Goal: Task Accomplishment & Management: Use online tool/utility

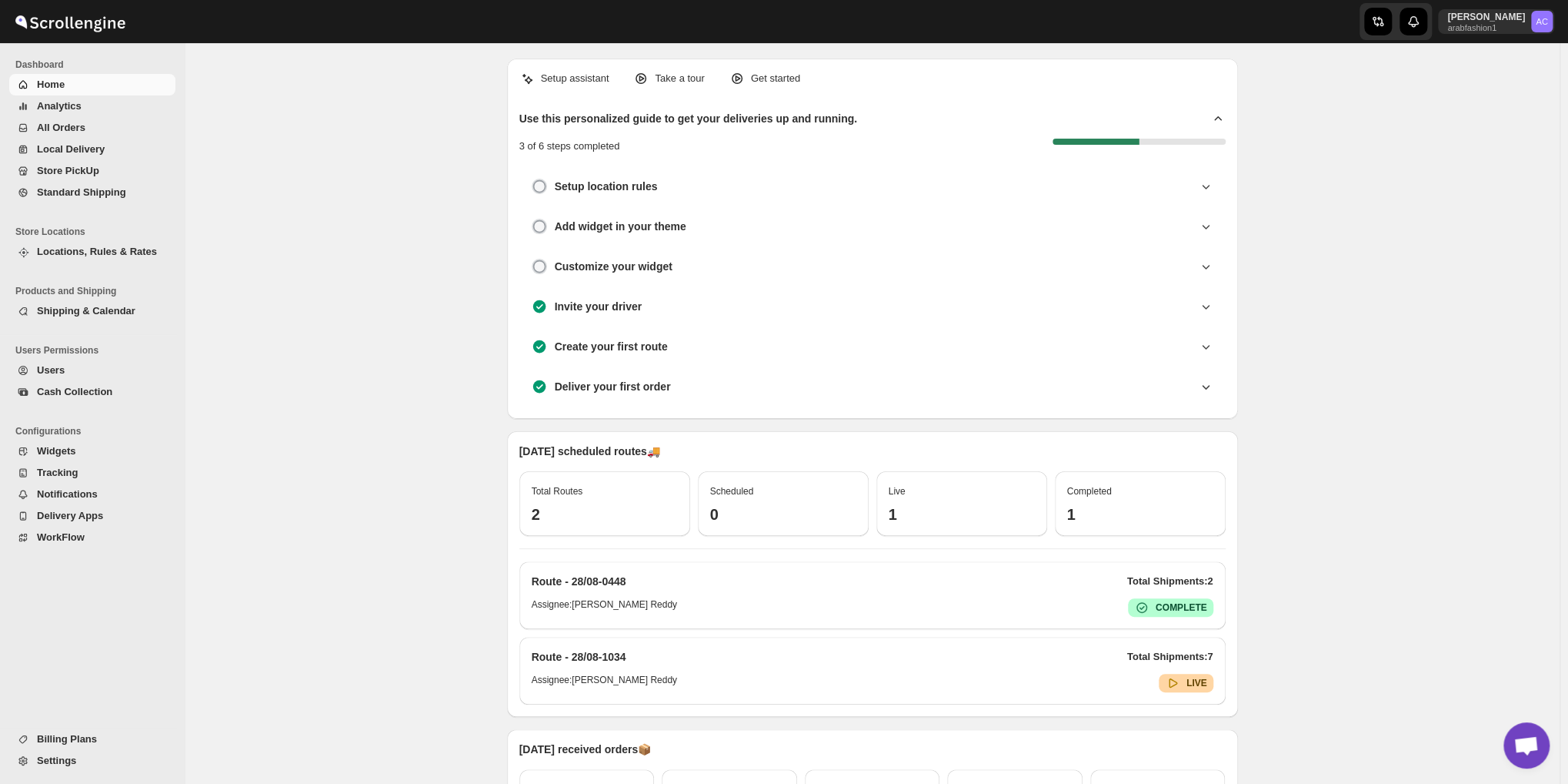
scroll to position [1829, 0]
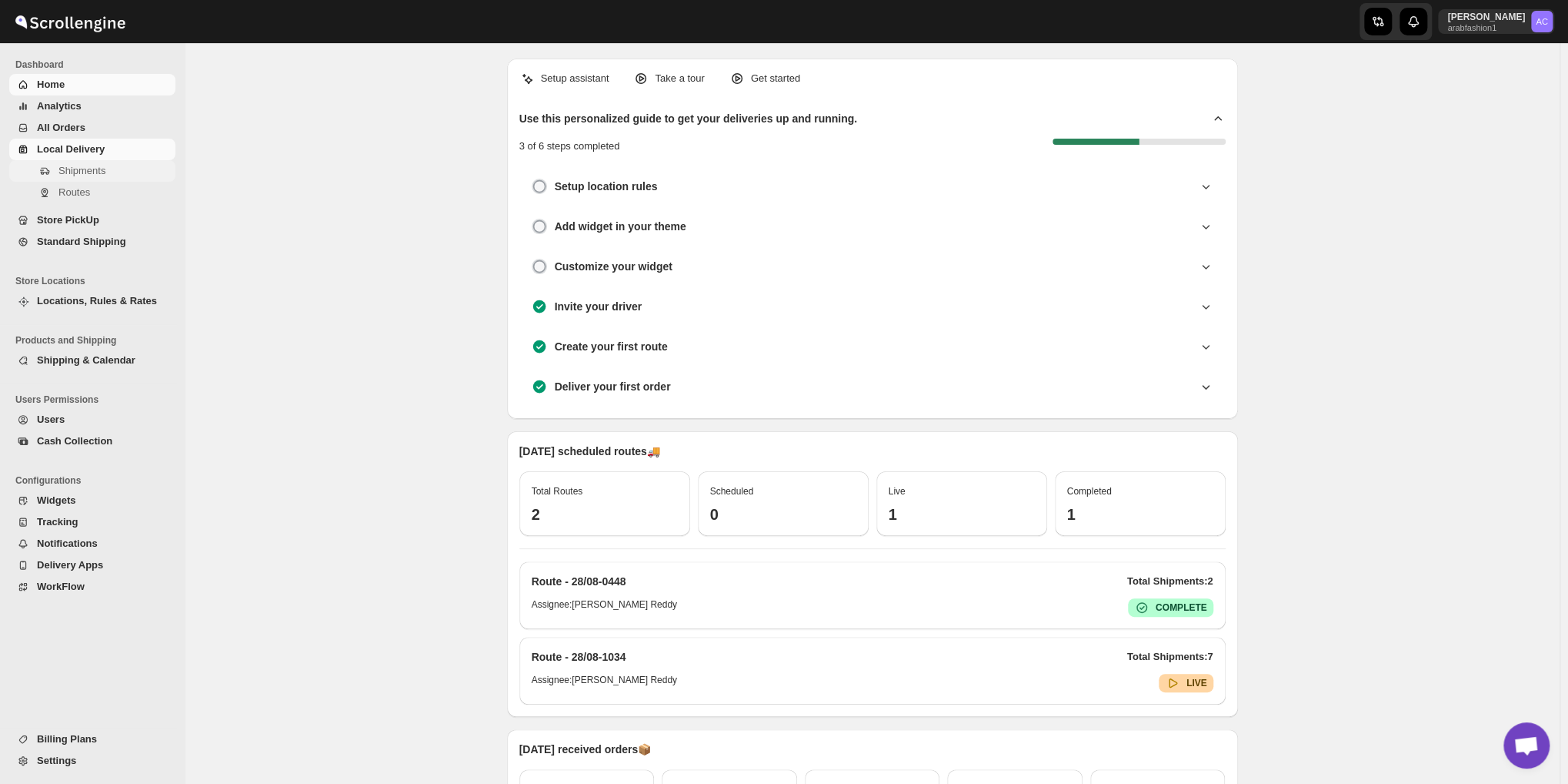
click at [73, 168] on span "Shipments" at bounding box center [82, 171] width 47 height 12
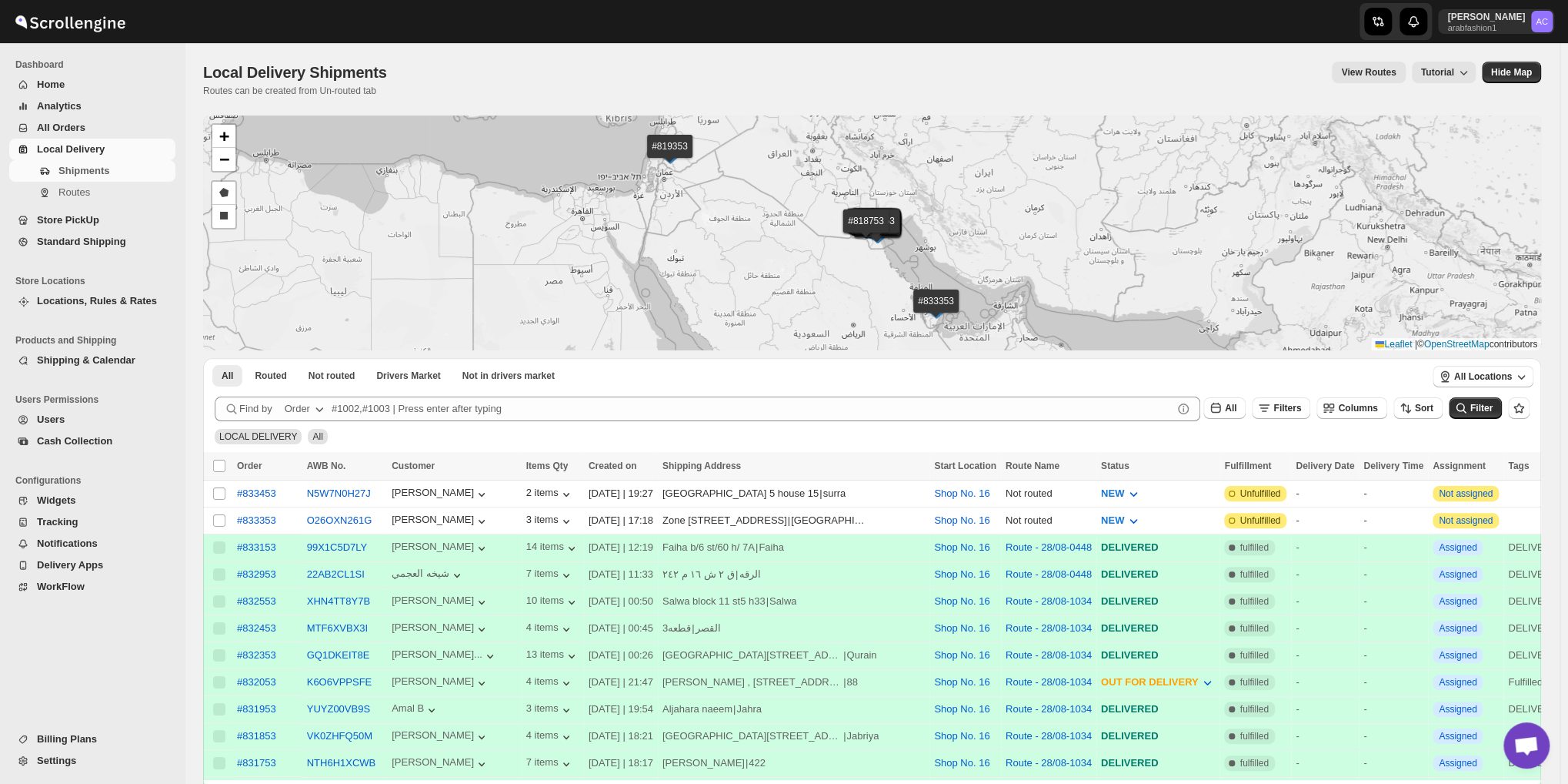
click at [782, 253] on div "#833453 #833353 #833153 #832953 #832553 #832453 #832353 #832053 #831953 #831853…" at bounding box center [872, 233] width 1338 height 235
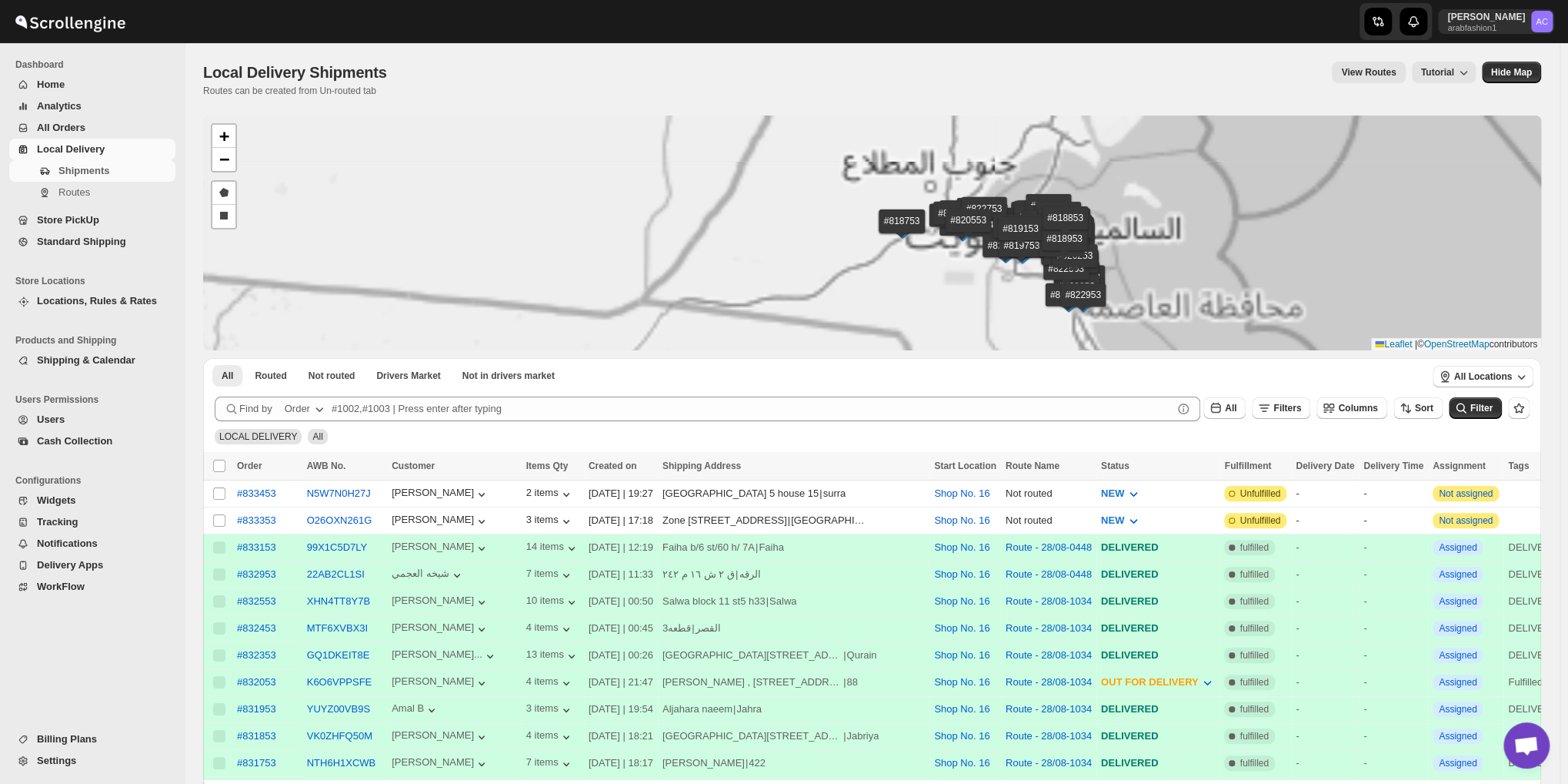
drag, startPoint x: 1179, startPoint y: 195, endPoint x: 1133, endPoint y: 322, distance: 135.1
click at [1133, 322] on div "#833453 #833353 #833153 #832953 #832553 #832453 #832353 #832053 #831953 #831853…" at bounding box center [872, 233] width 1338 height 235
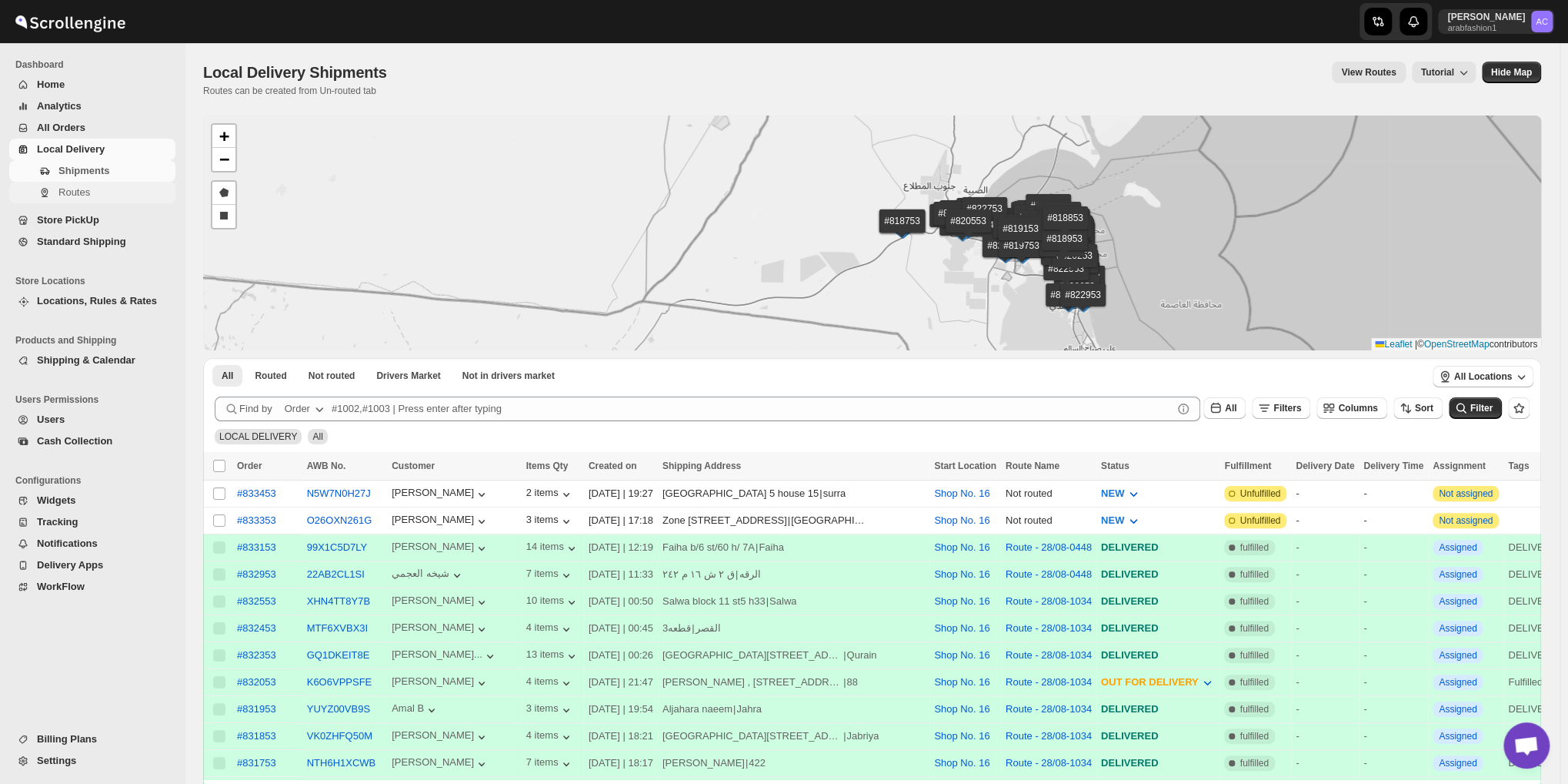
click at [60, 199] on span "Routes" at bounding box center [116, 193] width 114 height 16
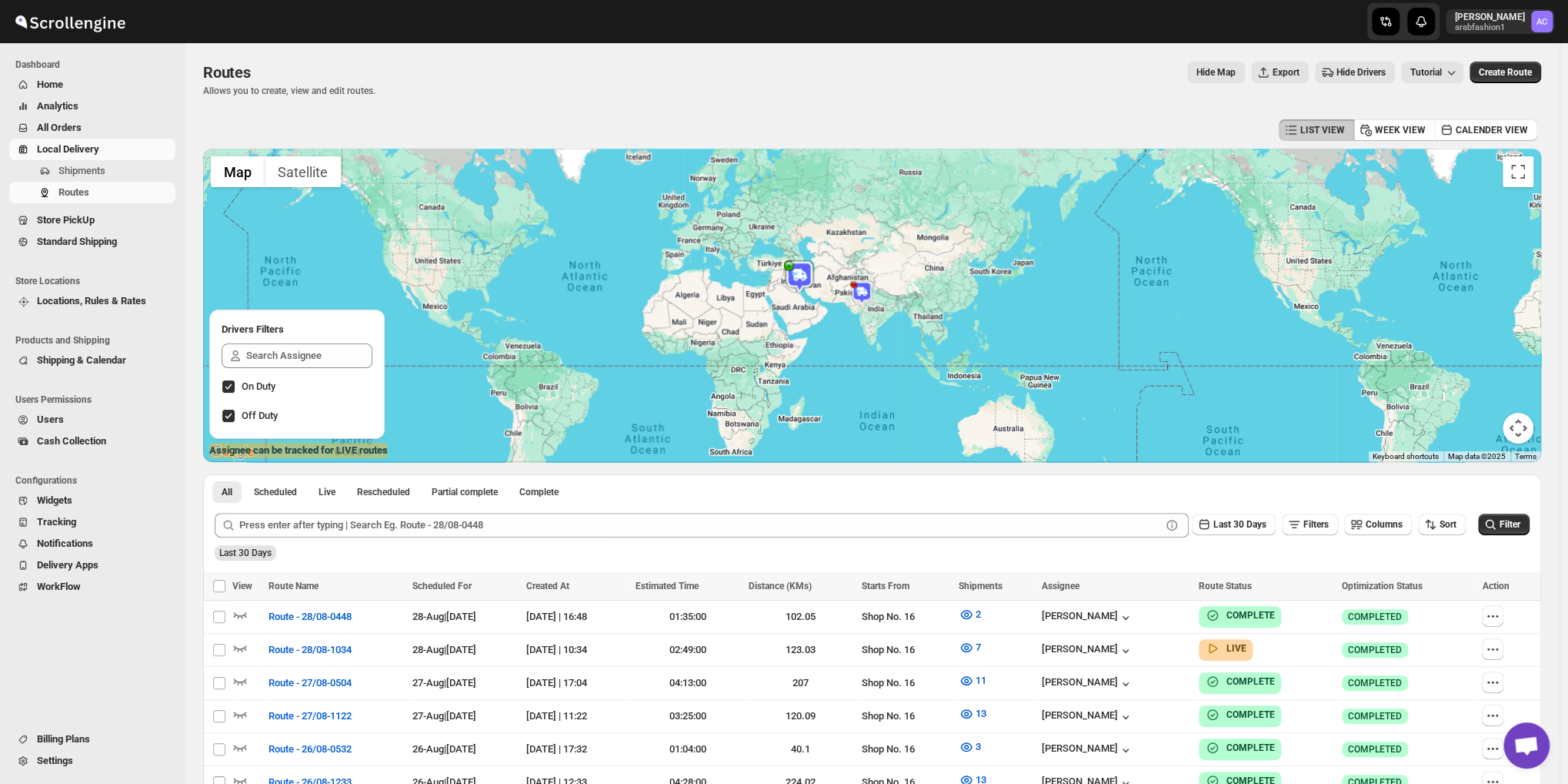
click at [863, 297] on img at bounding box center [862, 293] width 24 height 24
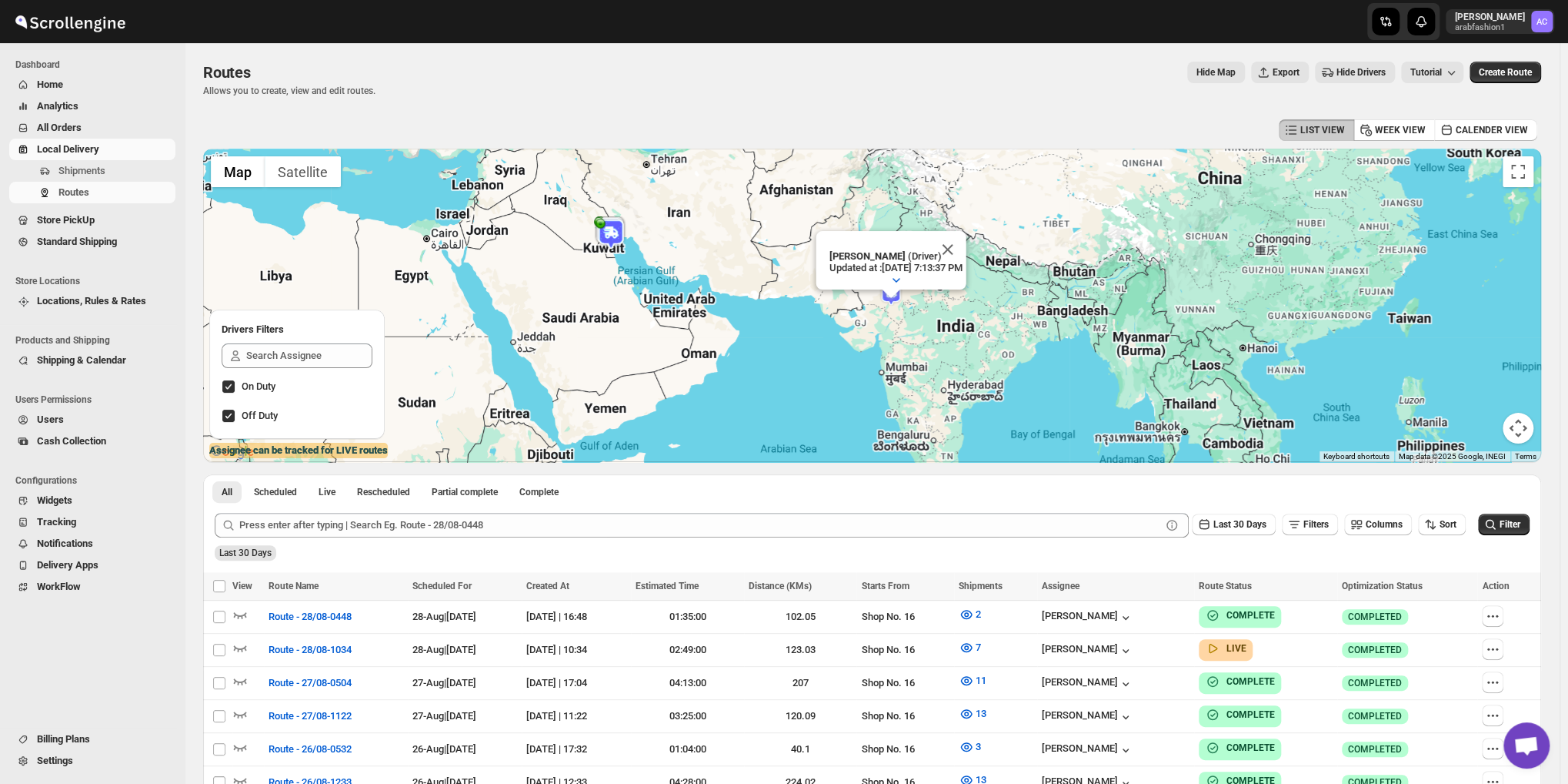
click at [583, 270] on div "[PERSON_NAME] (Driver) Updated at : [DATE] 7:13:37 PM Duty mode Disabled Batter…" at bounding box center [872, 305] width 1338 height 313
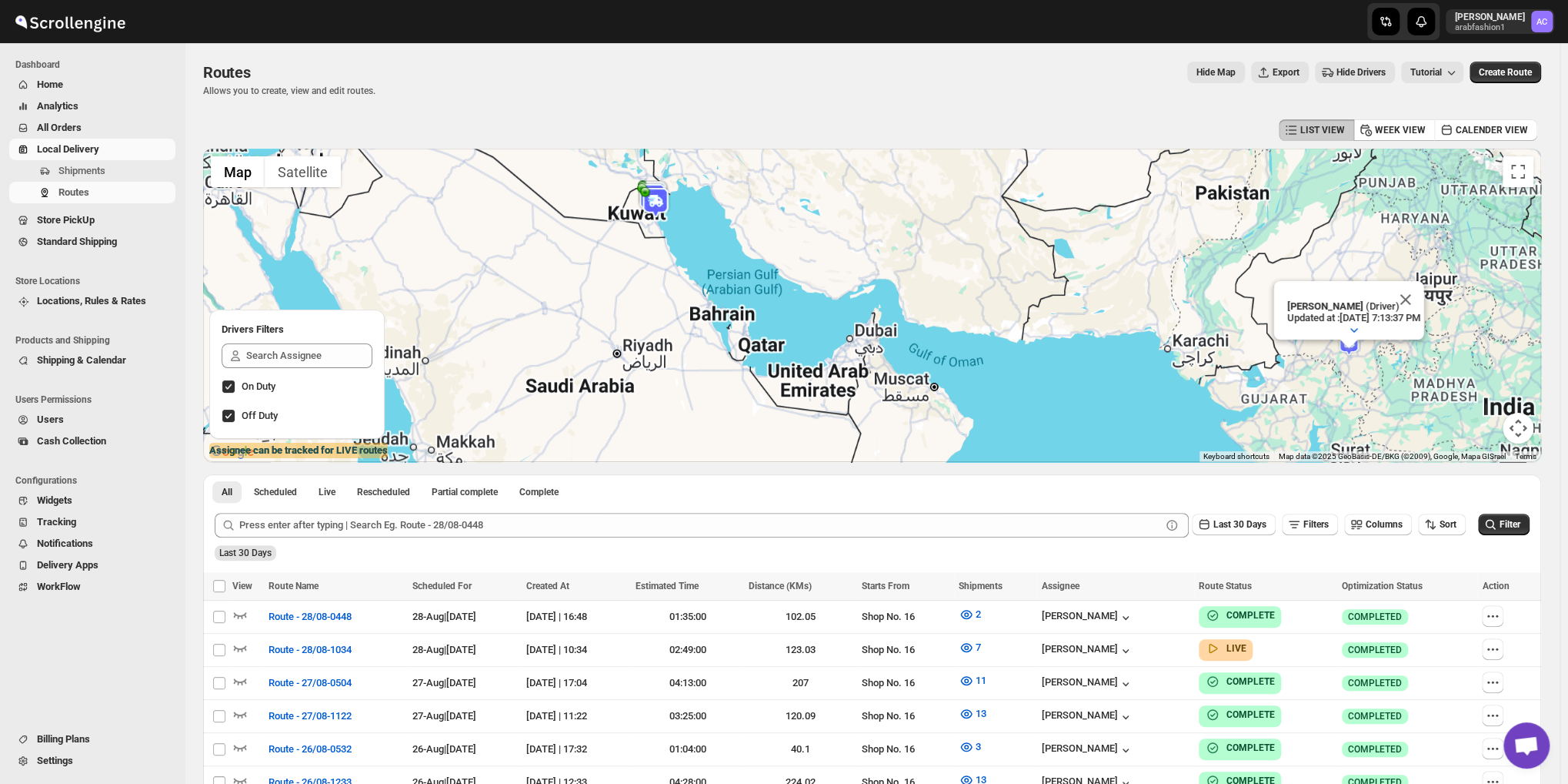
click at [583, 270] on div "[PERSON_NAME] (Driver) Updated at : [DATE] 7:13:37 PM Duty mode Disabled Batter…" at bounding box center [872, 305] width 1338 height 313
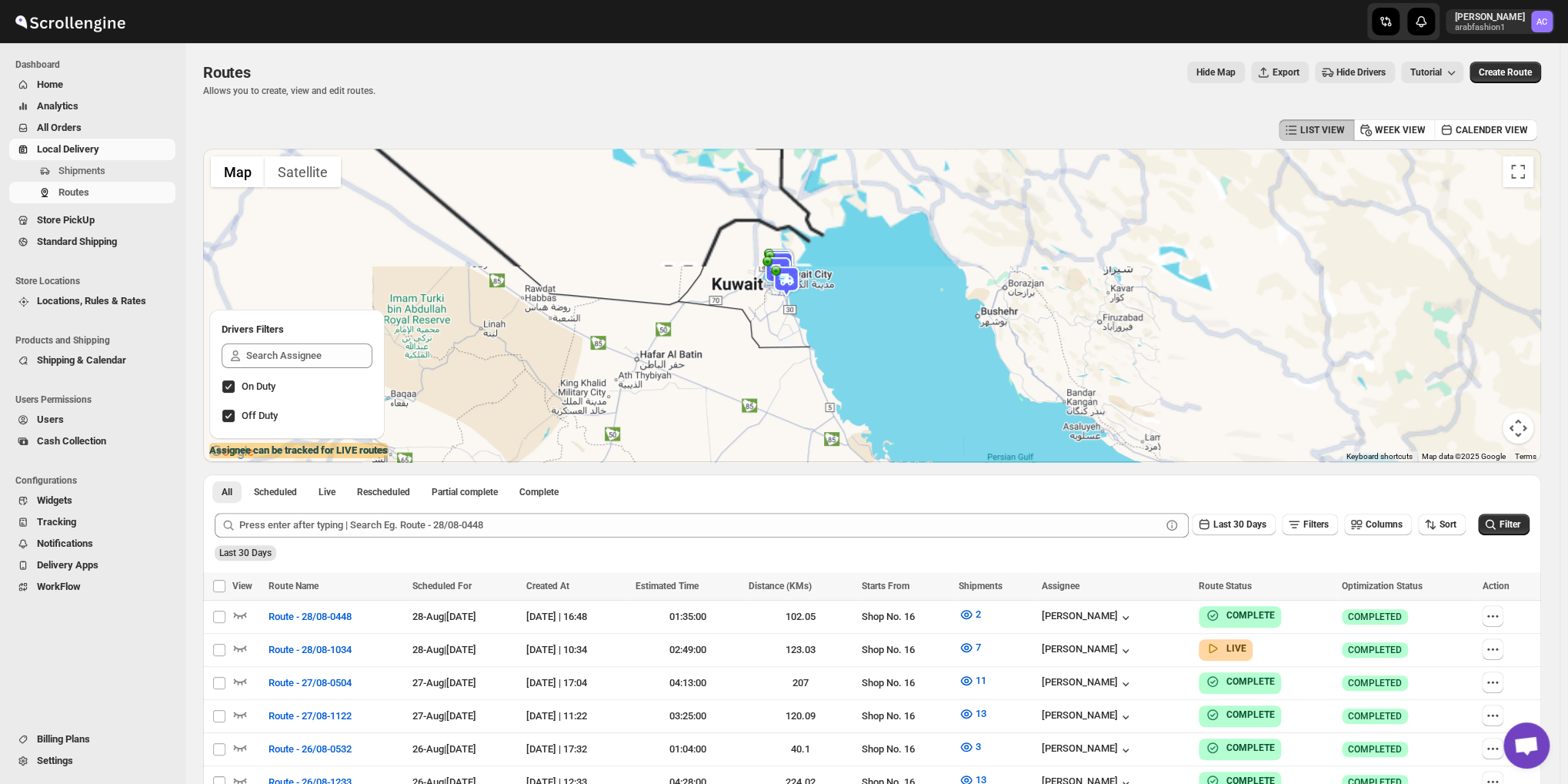
drag, startPoint x: 627, startPoint y: 219, endPoint x: 641, endPoint y: 418, distance: 199.5
click at [641, 418] on div "[PERSON_NAME] (Driver) Updated at : [DATE] 7:13:37 PM Duty mode Disabled Batter…" at bounding box center [872, 305] width 1338 height 313
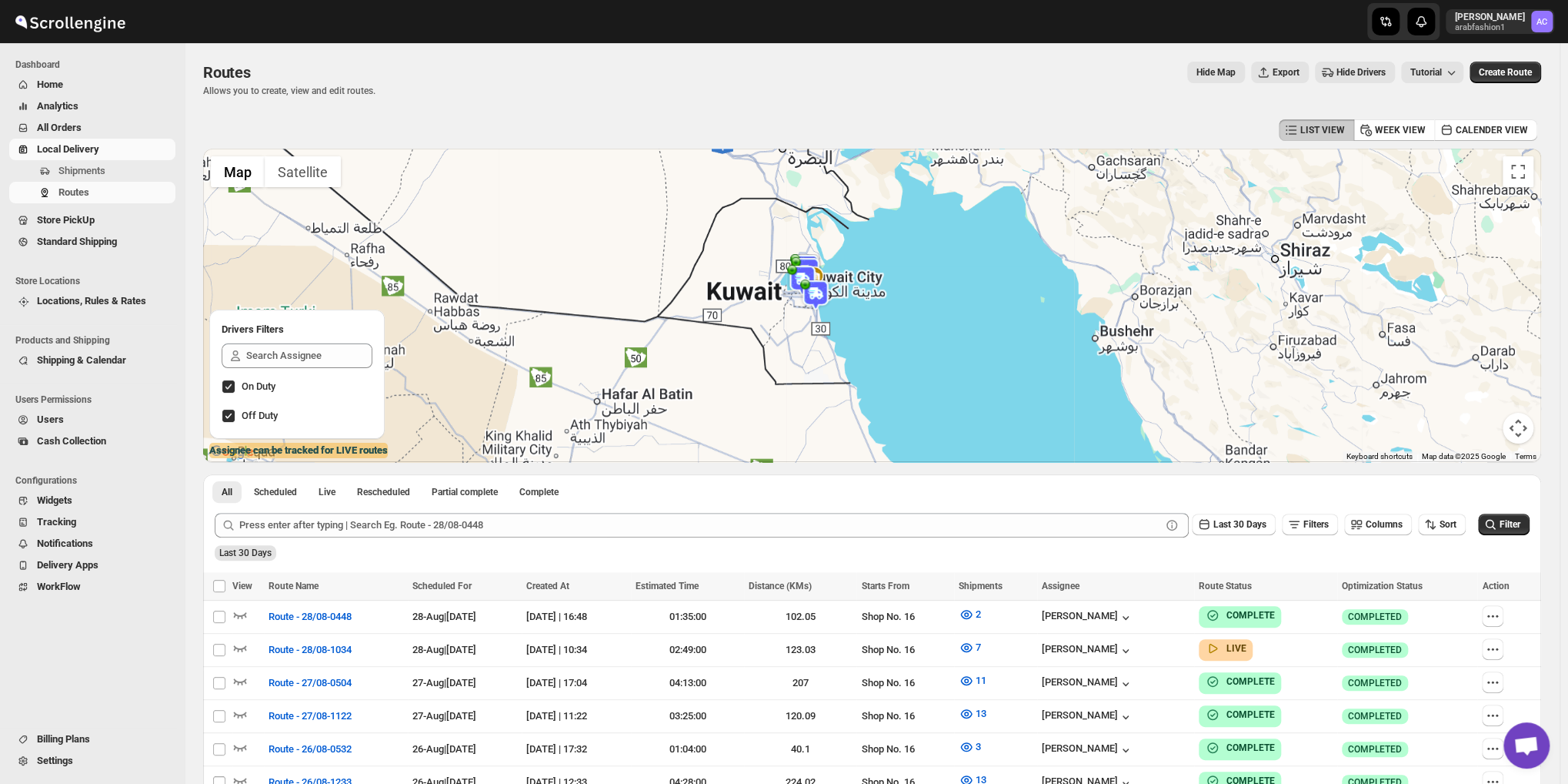
click at [723, 331] on div "[PERSON_NAME] (Driver) Updated at : [DATE] 7:13:37 PM Duty mode Disabled Batter…" at bounding box center [872, 305] width 1338 height 313
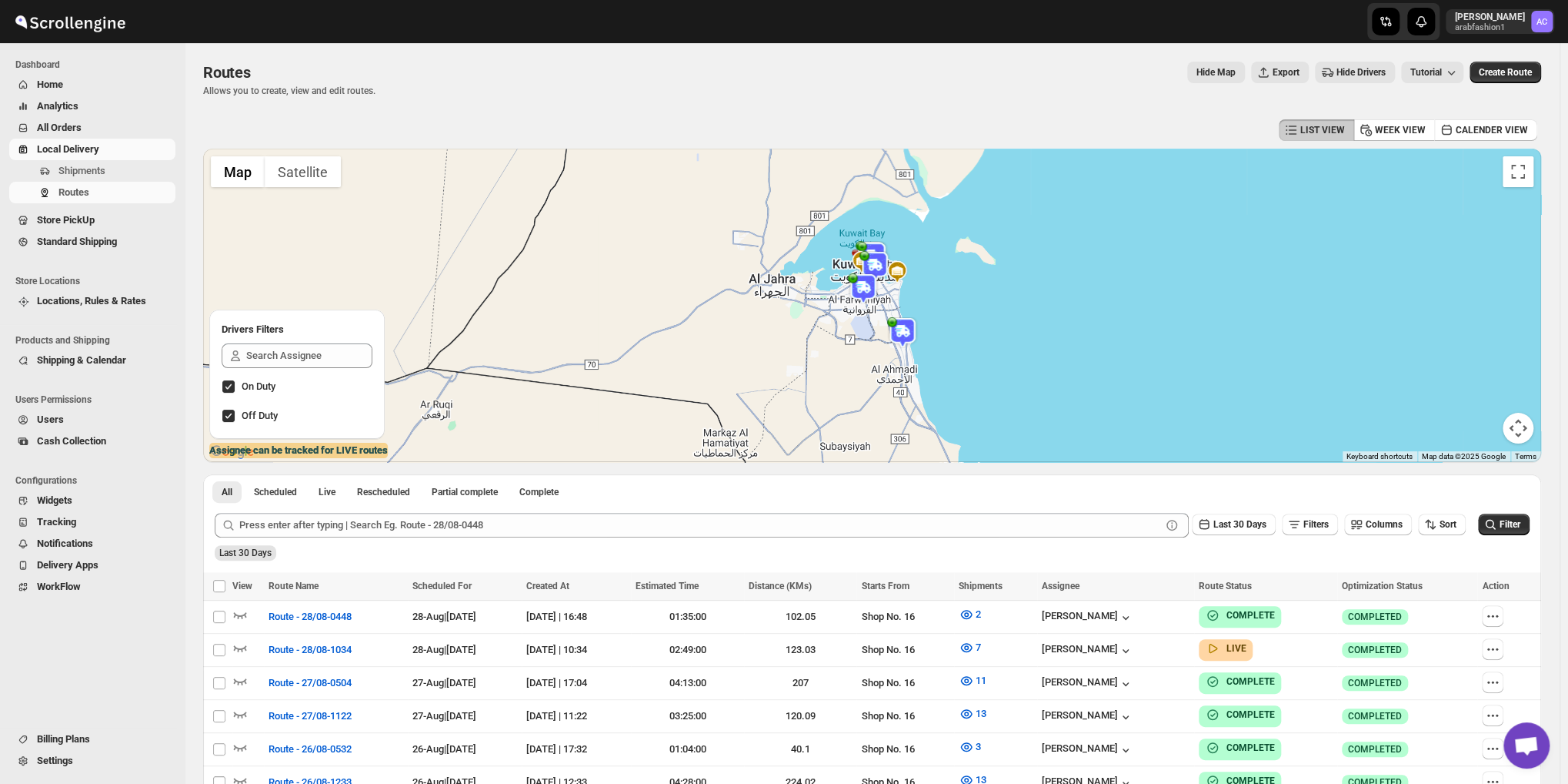
drag, startPoint x: 841, startPoint y: 268, endPoint x: 735, endPoint y: 347, distance: 132.2
click at [735, 347] on div "[PERSON_NAME] (Driver) Updated at : [DATE] 7:13:37 PM Duty mode Disabled Batter…" at bounding box center [872, 305] width 1338 height 313
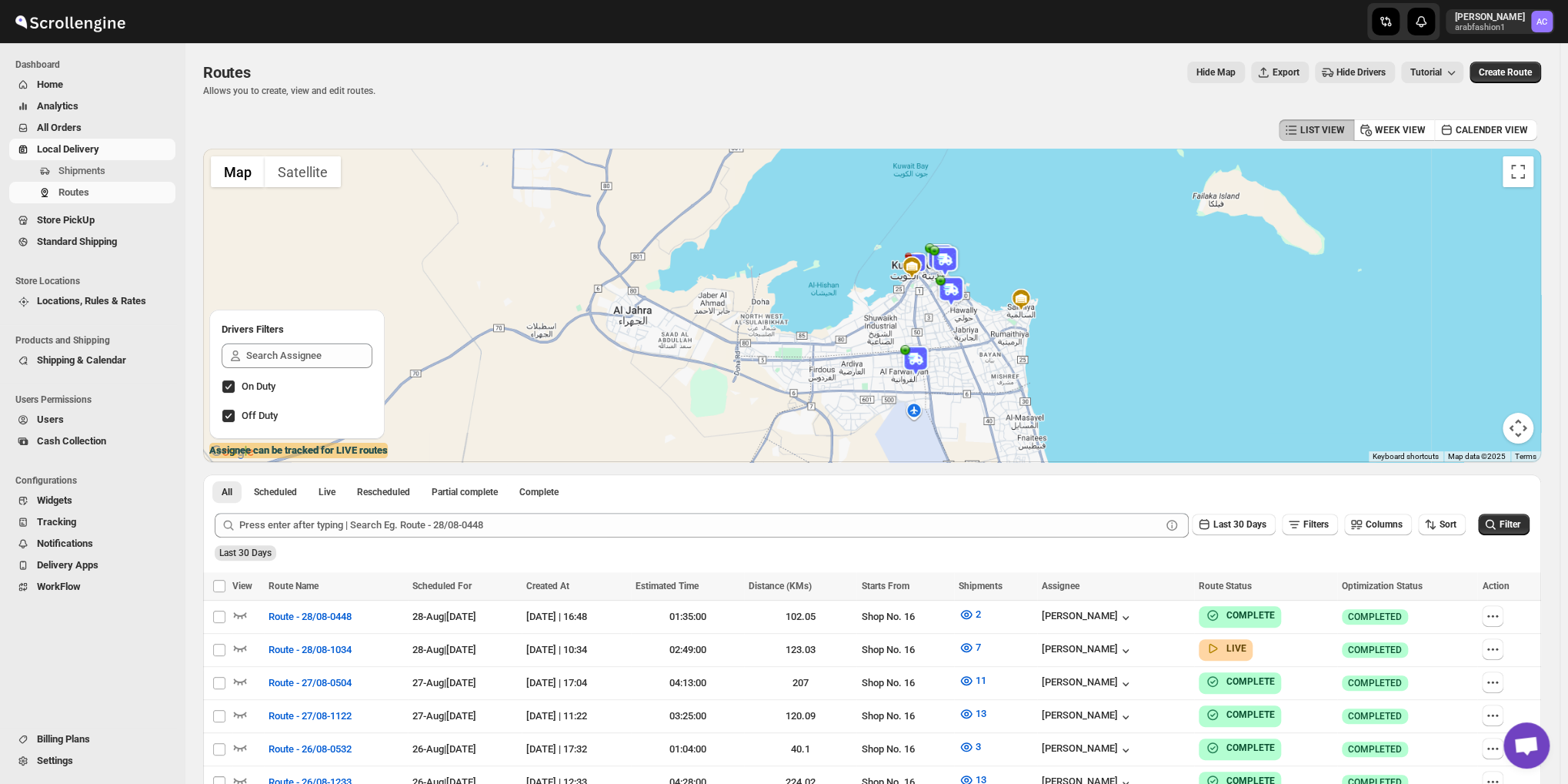
drag, startPoint x: 878, startPoint y: 268, endPoint x: 720, endPoint y: 421, distance: 219.9
click at [720, 421] on div "[PERSON_NAME] (Driver) Updated at : [DATE] 7:13:37 PM Duty mode Disabled Batter…" at bounding box center [872, 305] width 1338 height 313
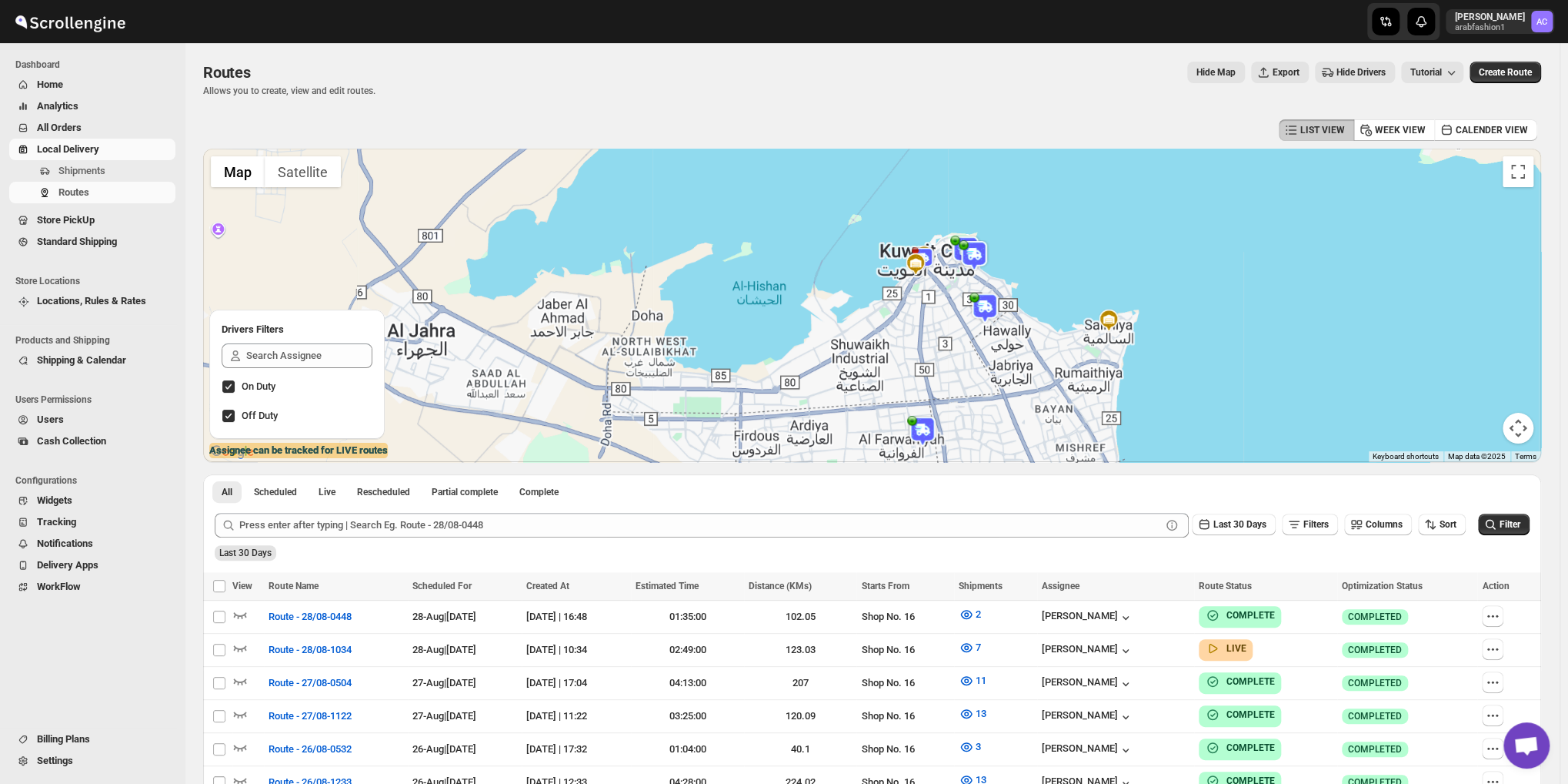
drag, startPoint x: 890, startPoint y: 318, endPoint x: 823, endPoint y: 377, distance: 89.3
click at [823, 377] on div "[PERSON_NAME] (Driver) Updated at : [DATE] 7:13:37 PM Duty mode Disabled Batter…" at bounding box center [872, 305] width 1338 height 313
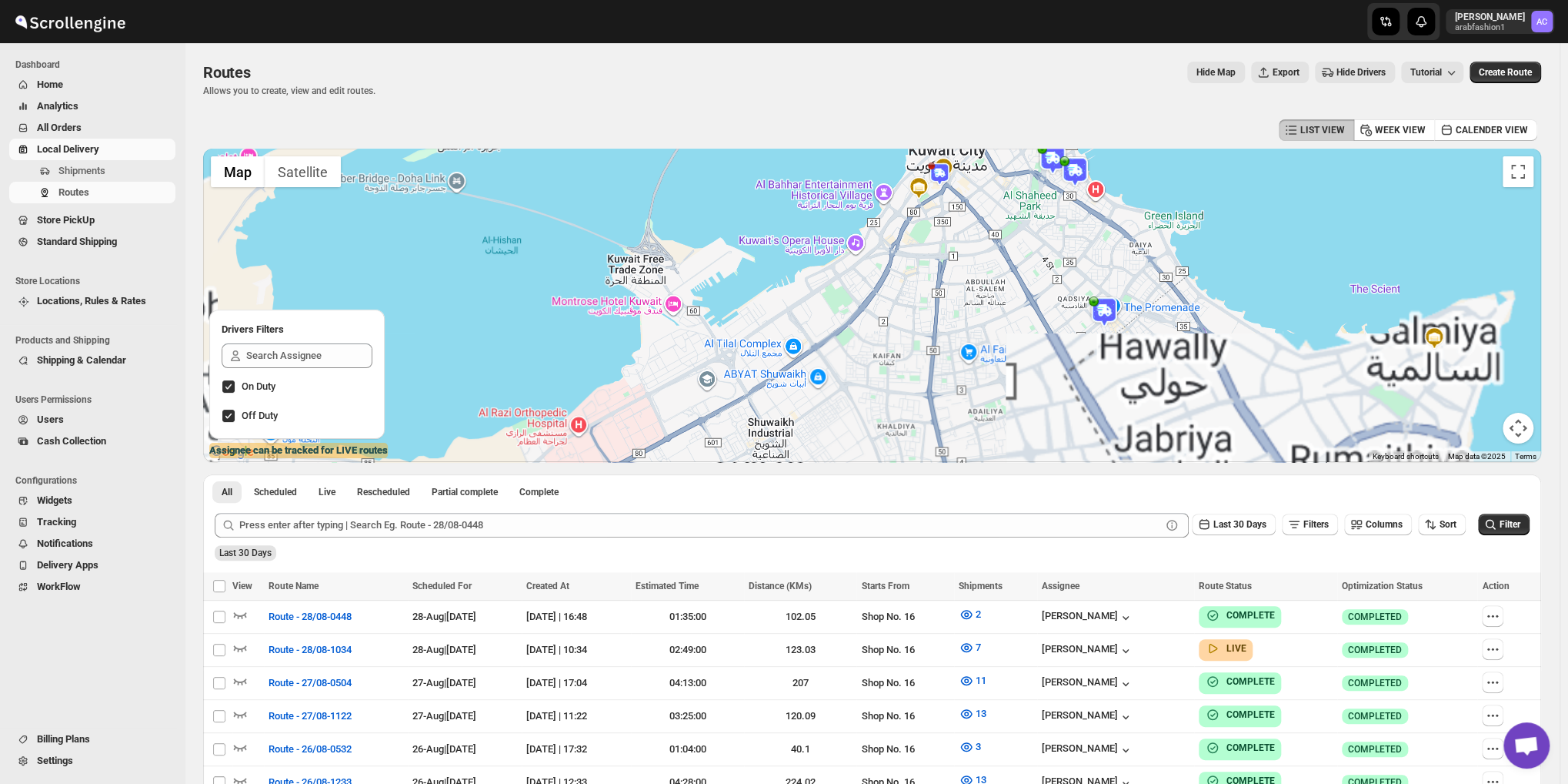
drag, startPoint x: 973, startPoint y: 299, endPoint x: 594, endPoint y: 540, distance: 449.1
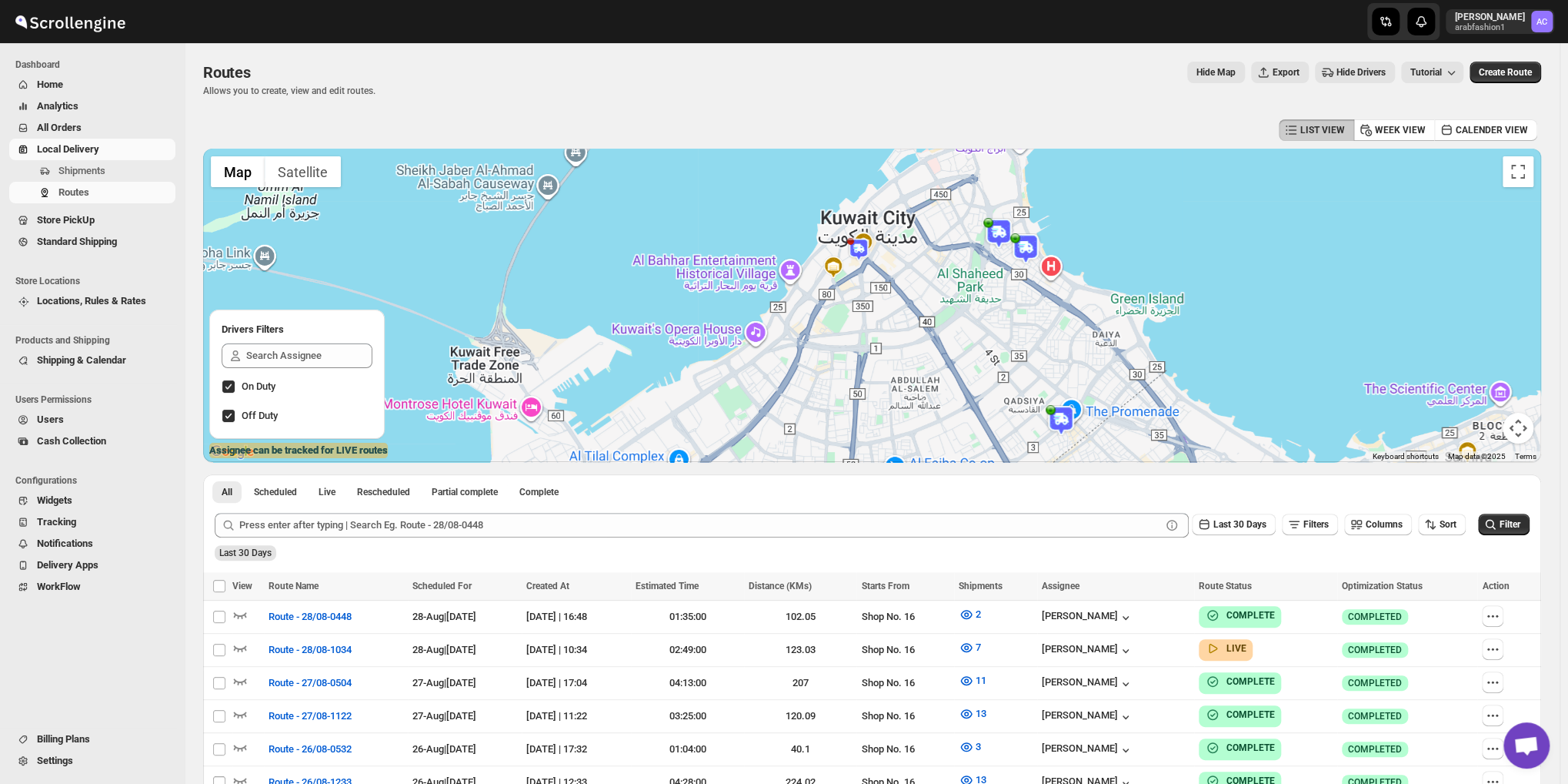
drag, startPoint x: 825, startPoint y: 318, endPoint x: 843, endPoint y: 412, distance: 95.7
click at [843, 412] on div "[PERSON_NAME] (Driver) Updated at : [DATE] 7:13:37 PM Duty mode Disabled Batter…" at bounding box center [872, 305] width 1338 height 313
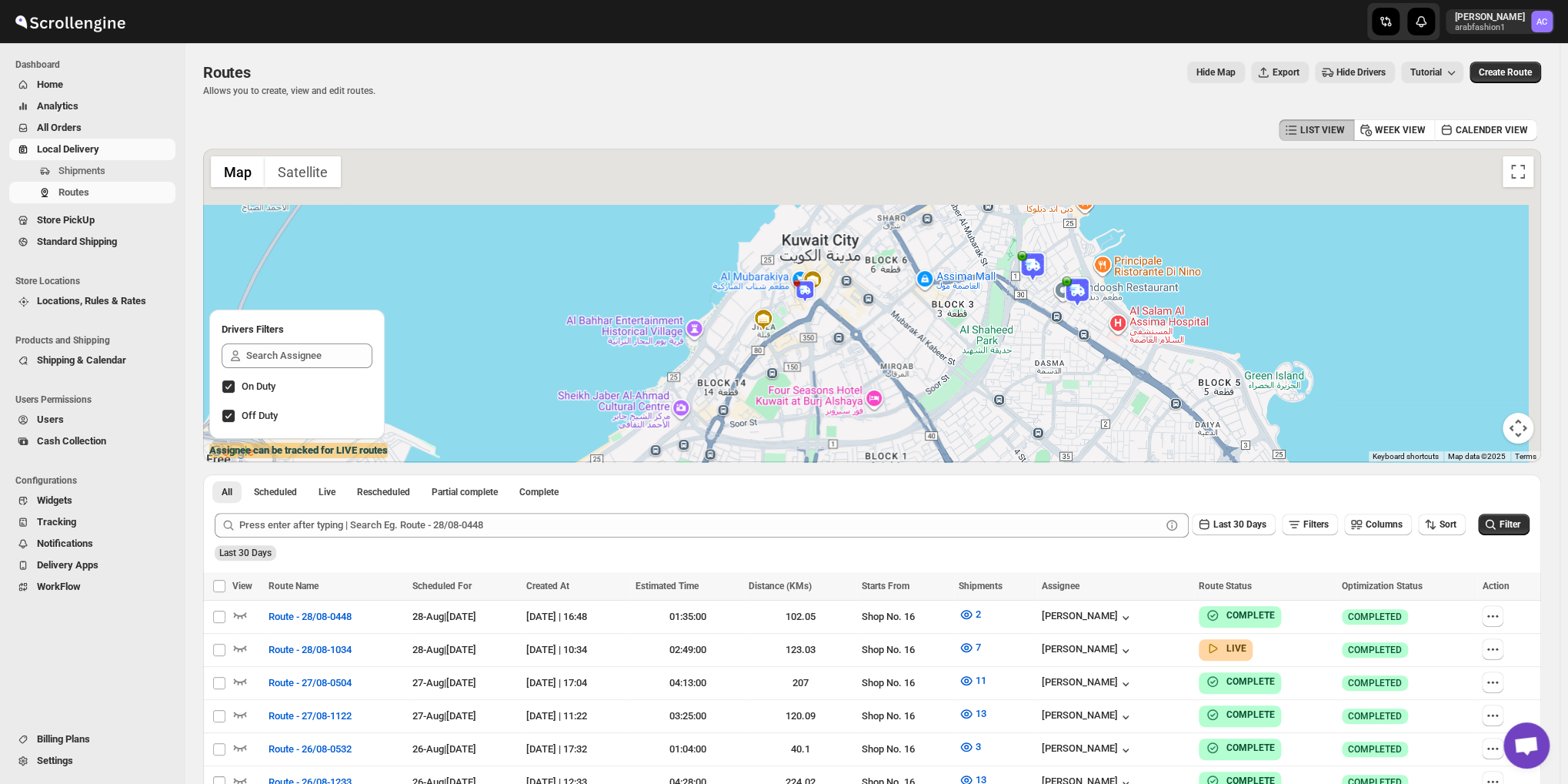
drag, startPoint x: 950, startPoint y: 266, endPoint x: 868, endPoint y: 419, distance: 173.6
click at [868, 419] on div "[PERSON_NAME] (Driver) Updated at : [DATE] 7:13:37 PM Duty mode Disabled Batter…" at bounding box center [872, 305] width 1338 height 313
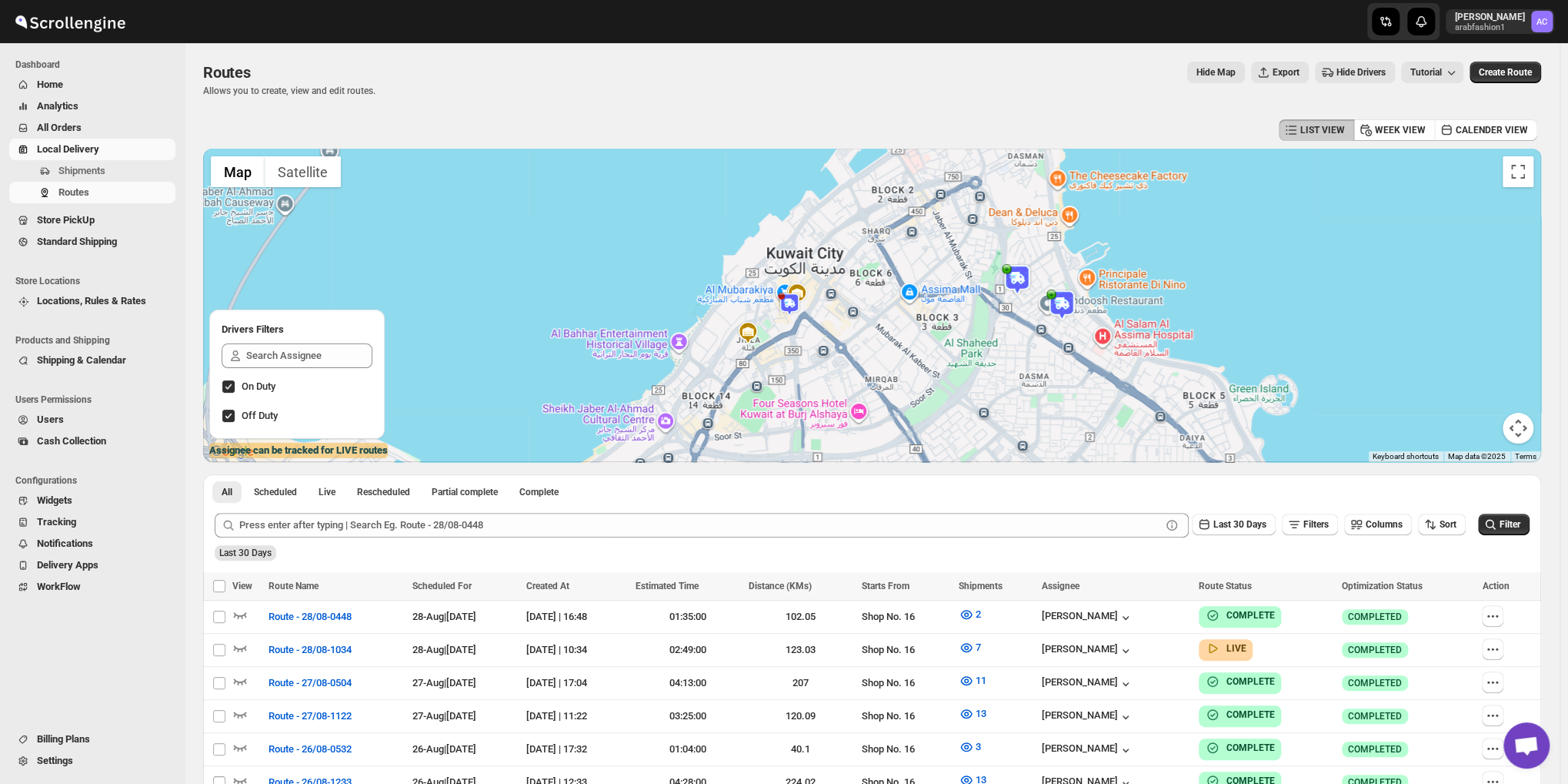
click at [795, 305] on img at bounding box center [789, 305] width 24 height 24
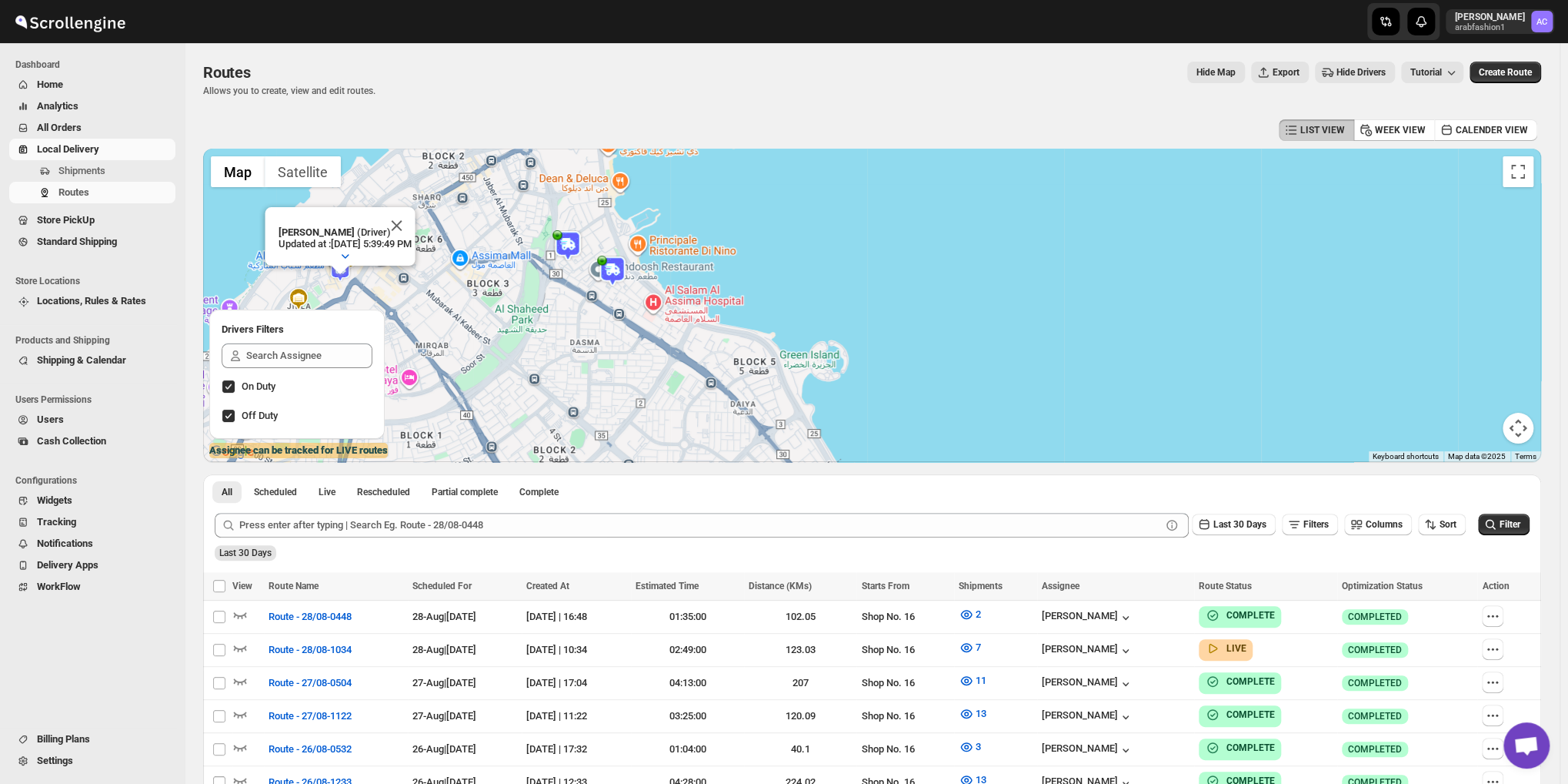
click at [567, 247] on img at bounding box center [568, 245] width 30 height 30
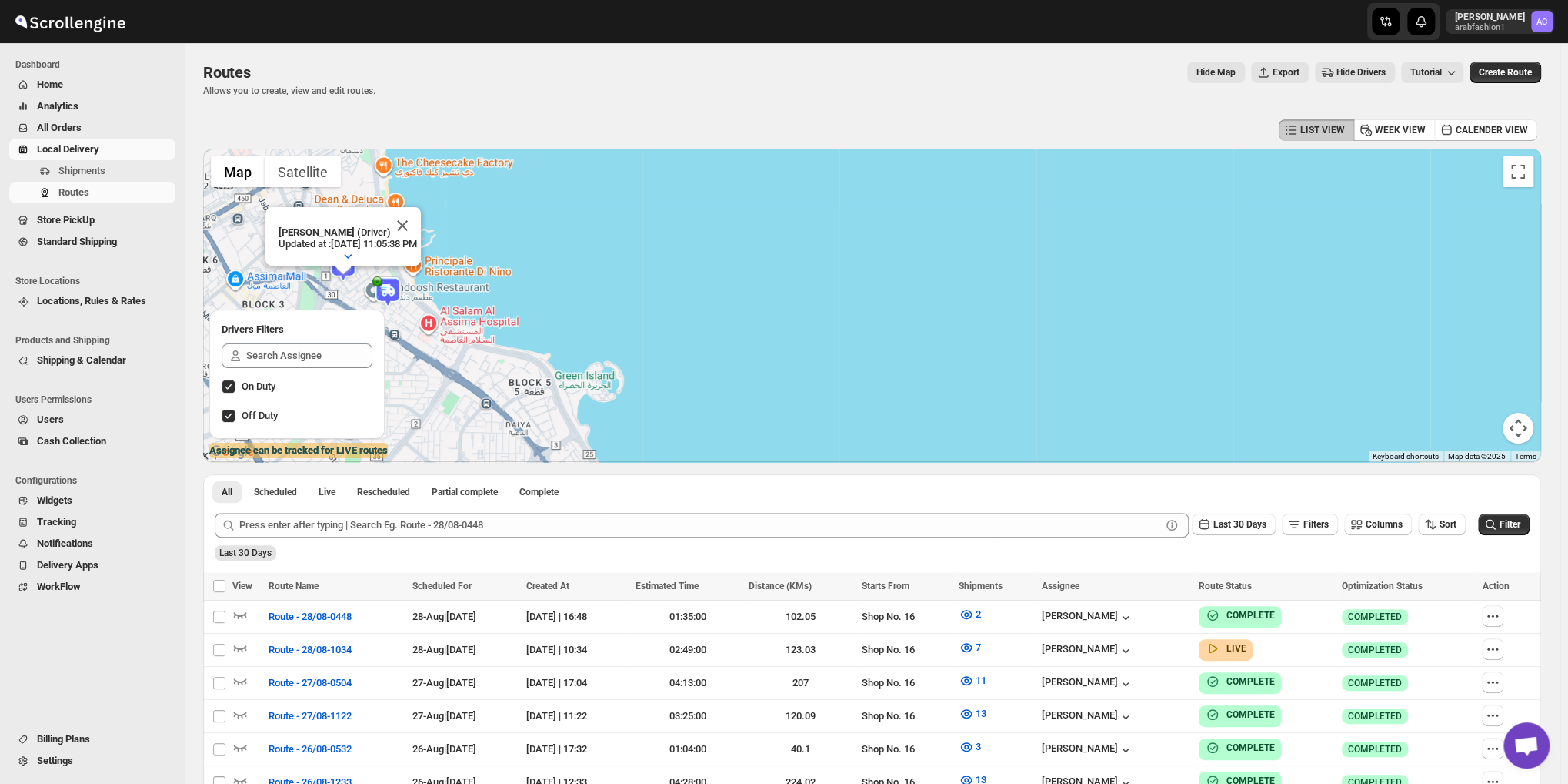
click at [400, 293] on img at bounding box center [387, 291] width 30 height 30
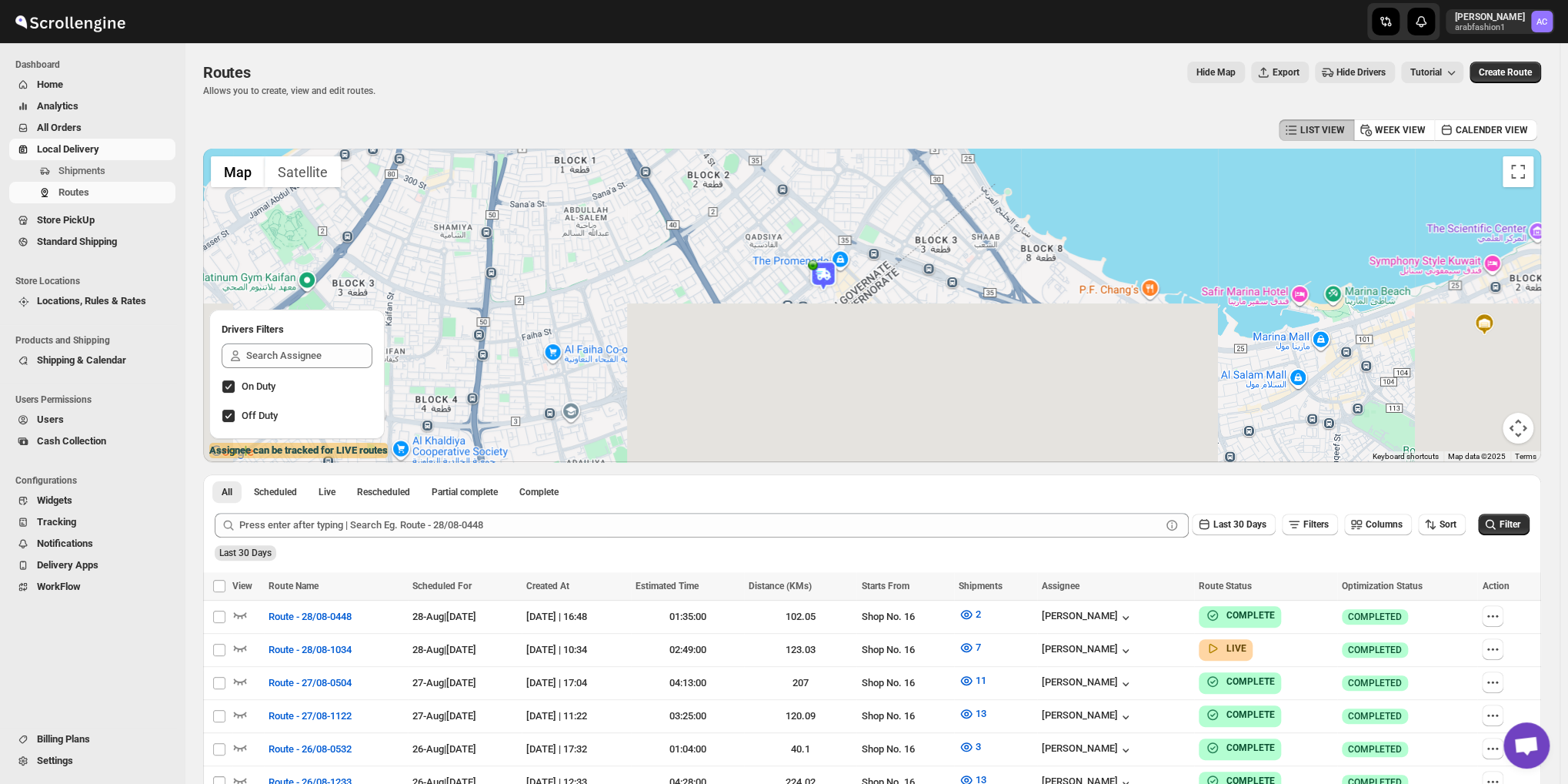
drag, startPoint x: 457, startPoint y: 297, endPoint x: 885, endPoint y: 26, distance: 506.6
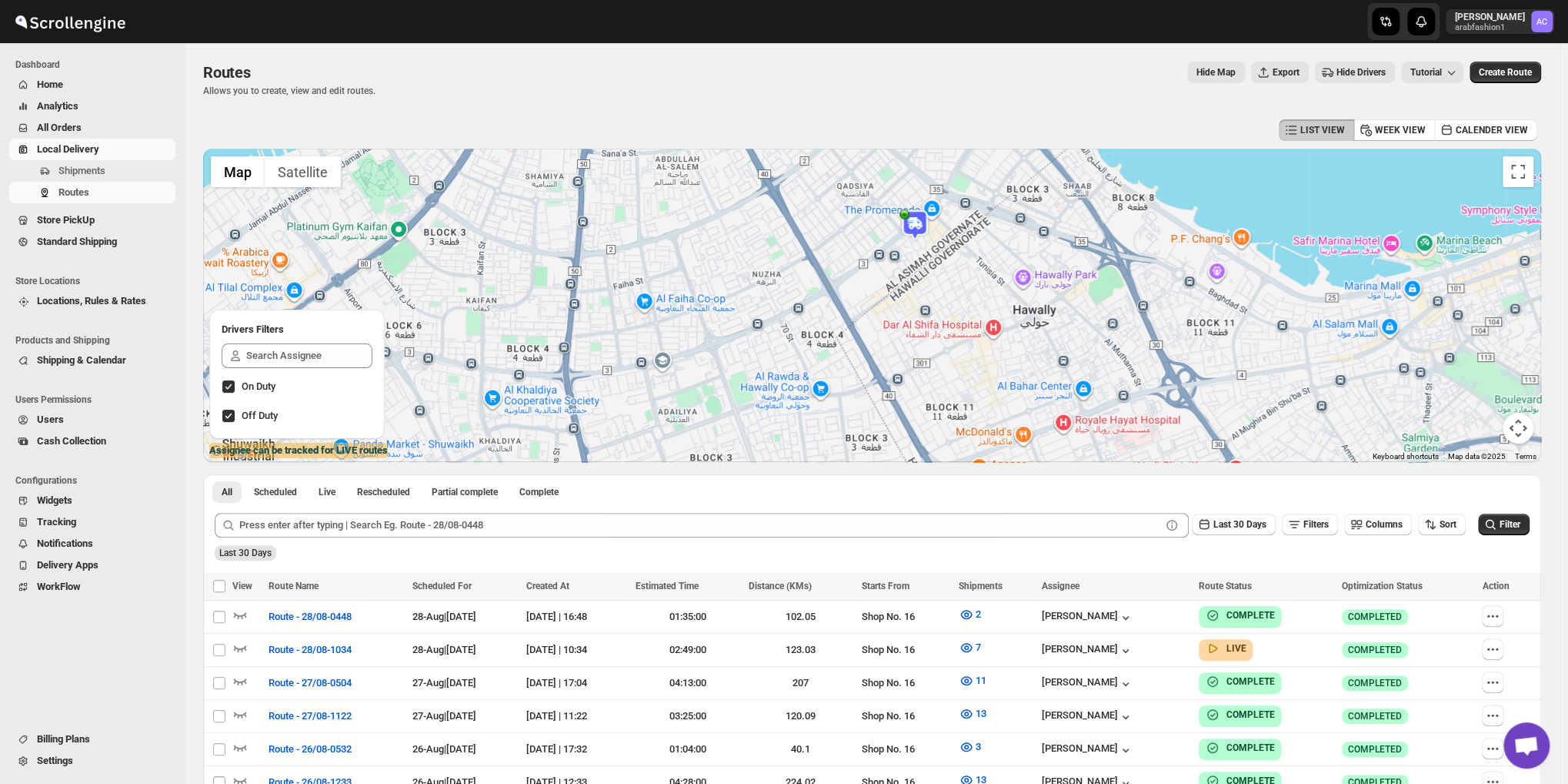
drag, startPoint x: 876, startPoint y: 297, endPoint x: 967, endPoint y: 245, distance: 104.8
click at [967, 245] on div "To navigate, press the arrow keys. Murtaza Bhai Sagwara (Driver) Updated at : […" at bounding box center [872, 305] width 1338 height 313
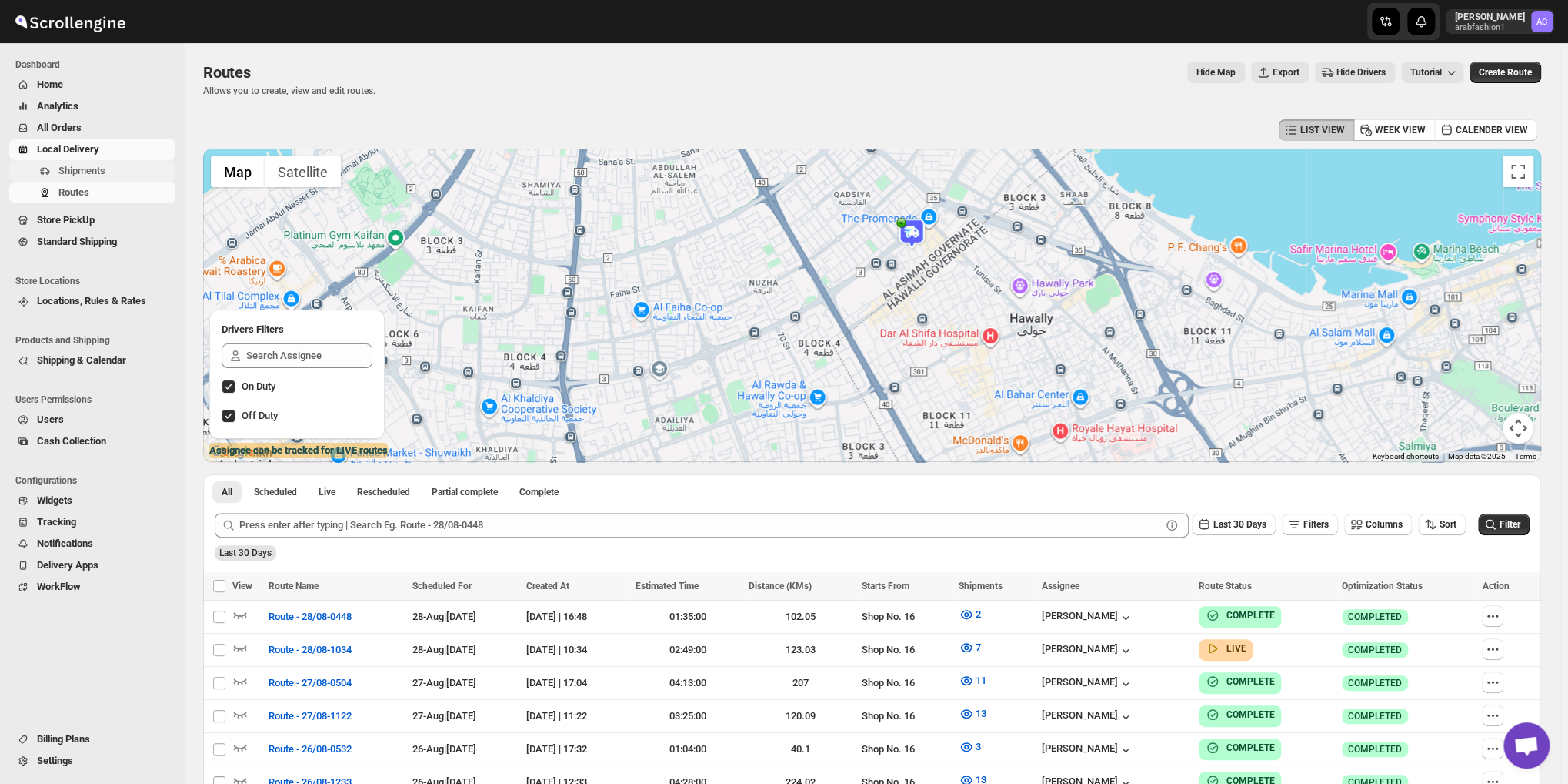
click at [77, 173] on span "Shipments" at bounding box center [82, 171] width 47 height 12
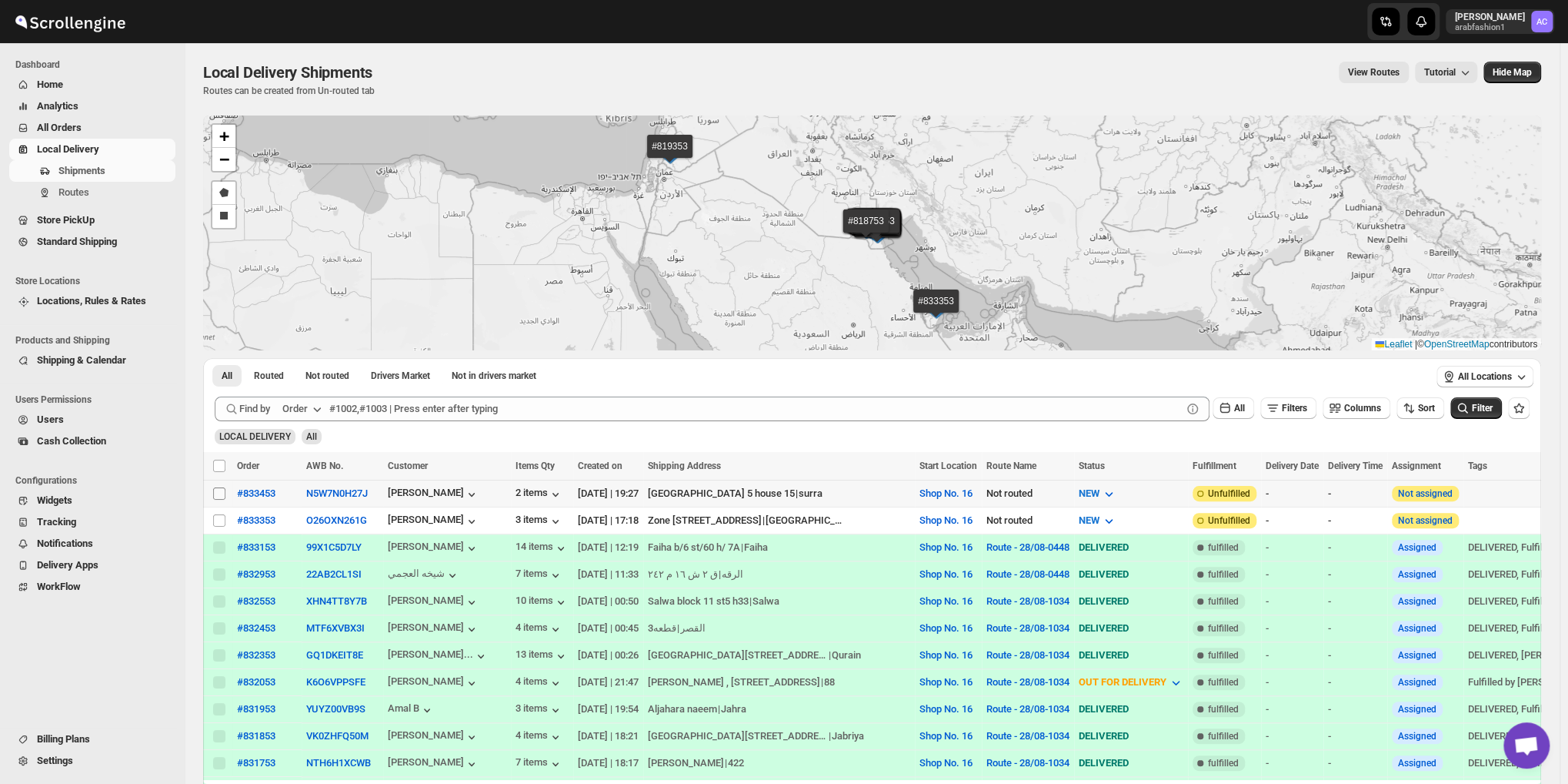
click at [219, 494] on input "Select shipment" at bounding box center [219, 493] width 13 height 13
checkbox input "true"
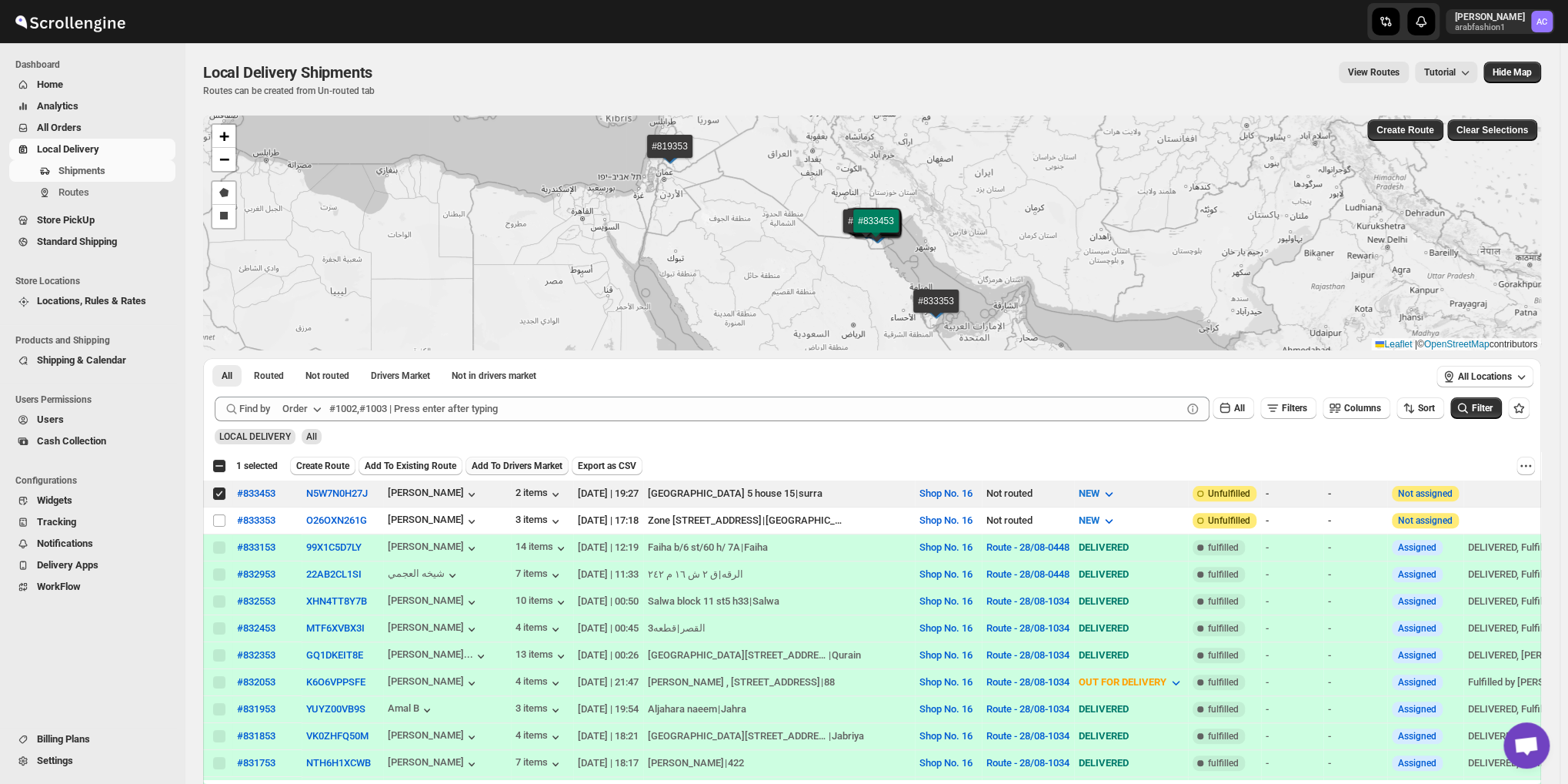
click at [506, 469] on span "Add To Drivers Market" at bounding box center [516, 466] width 90 height 13
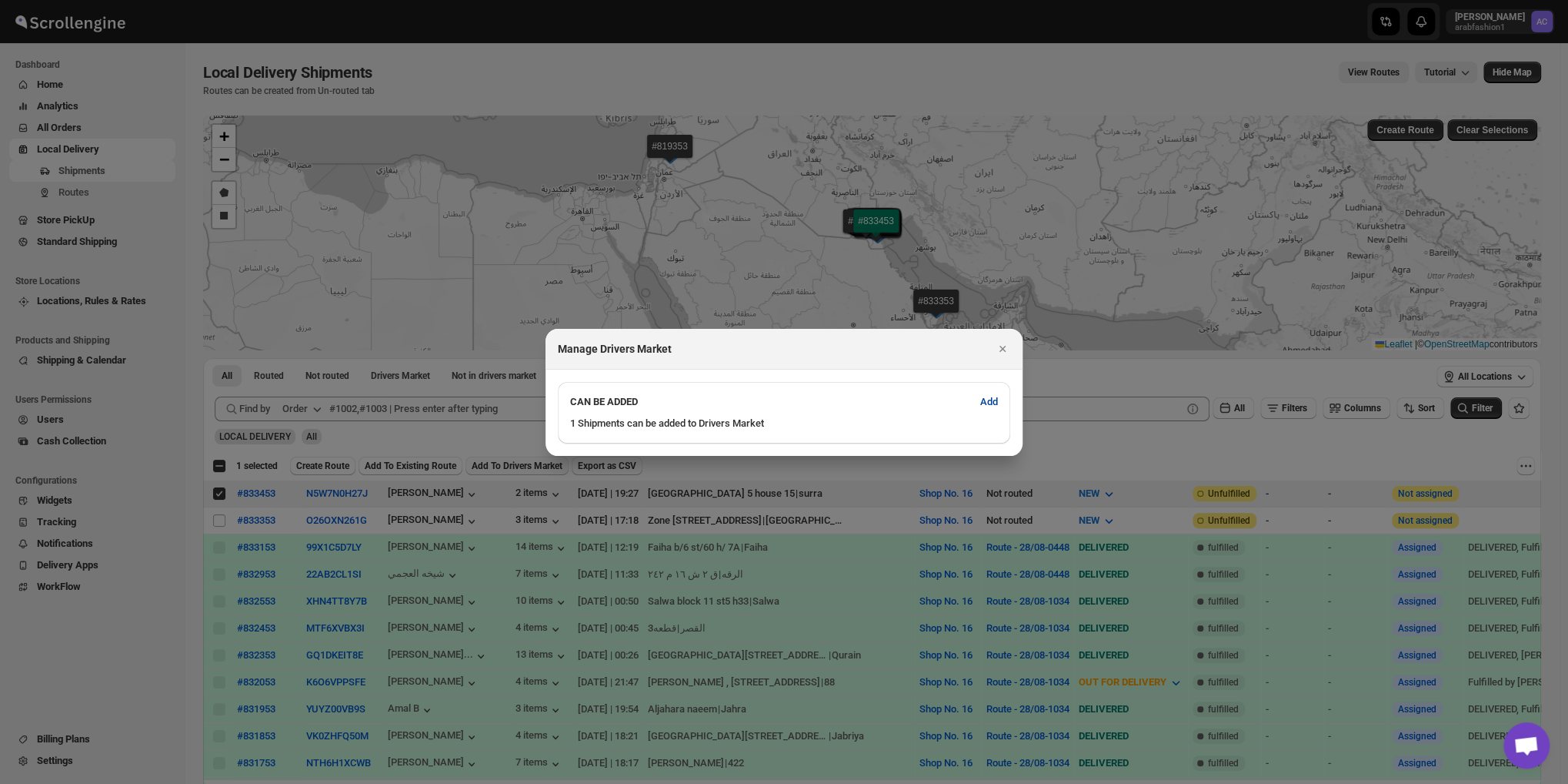
click at [986, 408] on span "Add" at bounding box center [989, 402] width 18 height 16
